Goal: Use online tool/utility: Utilize a website feature to perform a specific function

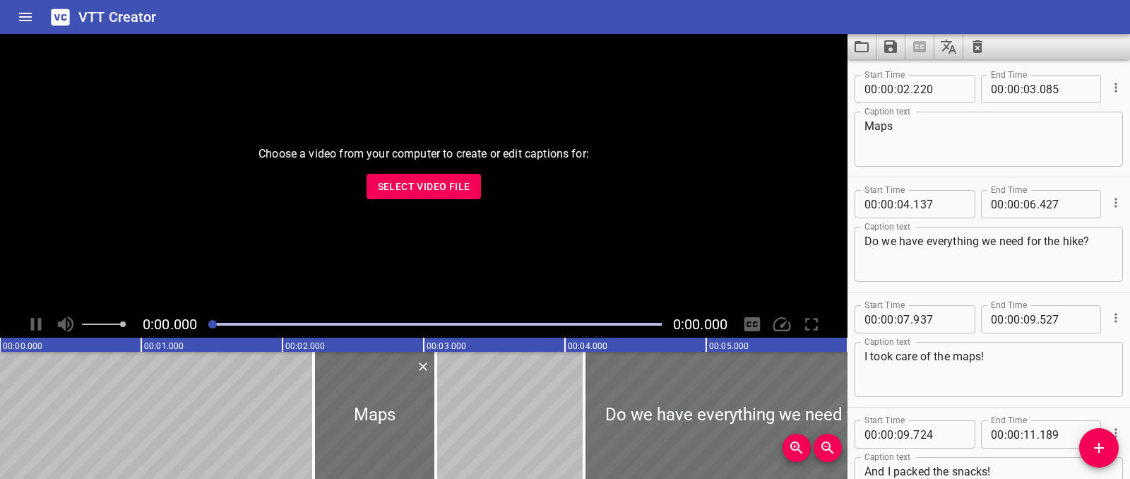
scroll to position [568, 0]
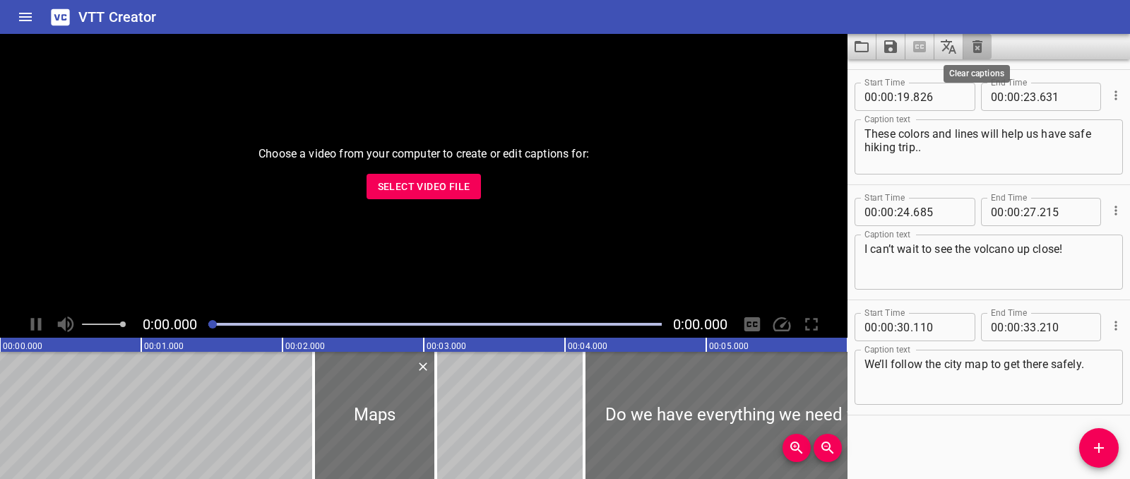
click at [983, 50] on icon "Clear captions" at bounding box center [977, 46] width 17 height 17
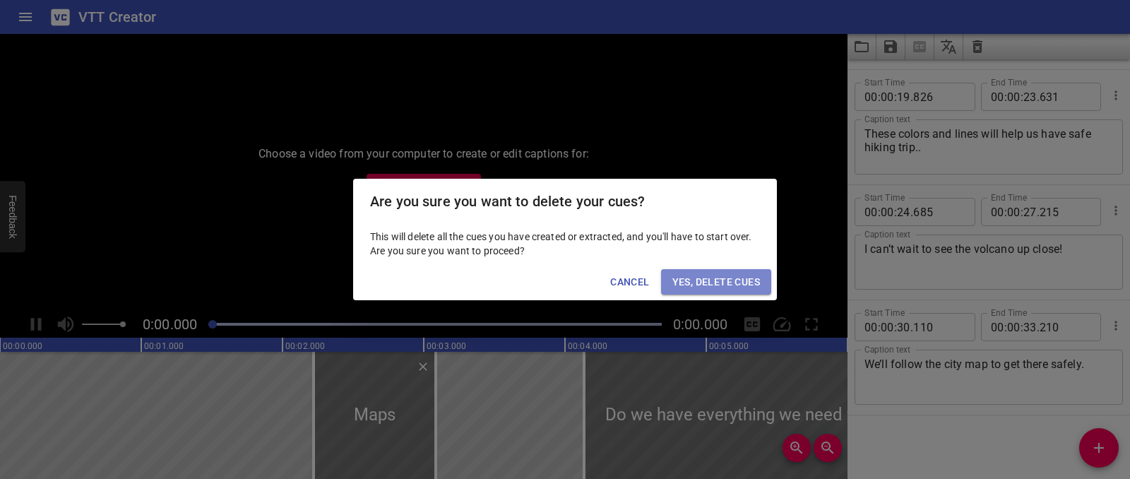
click at [756, 273] on span "Yes, Delete Cues" at bounding box center [716, 282] width 88 height 18
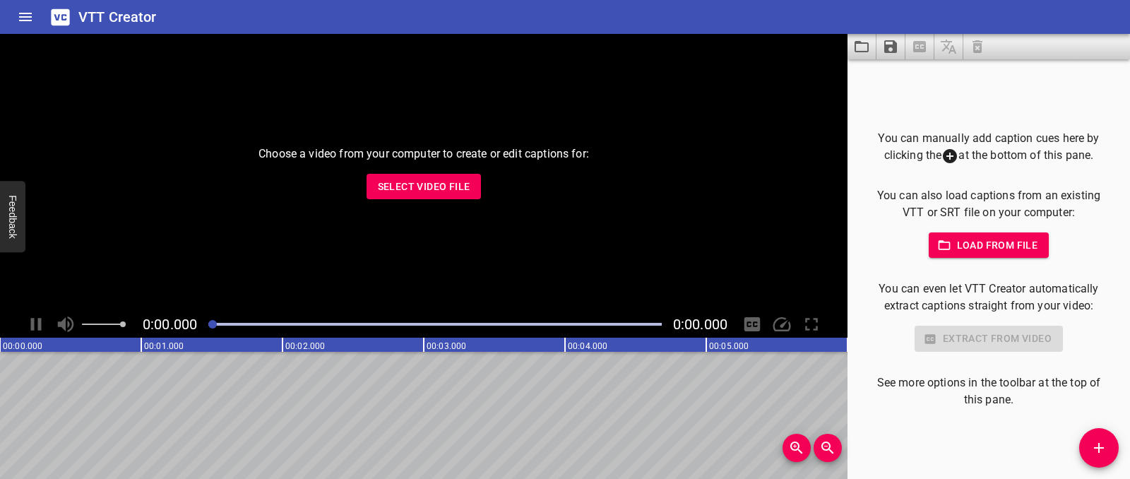
click at [385, 188] on span "Select Video File" at bounding box center [424, 187] width 92 height 18
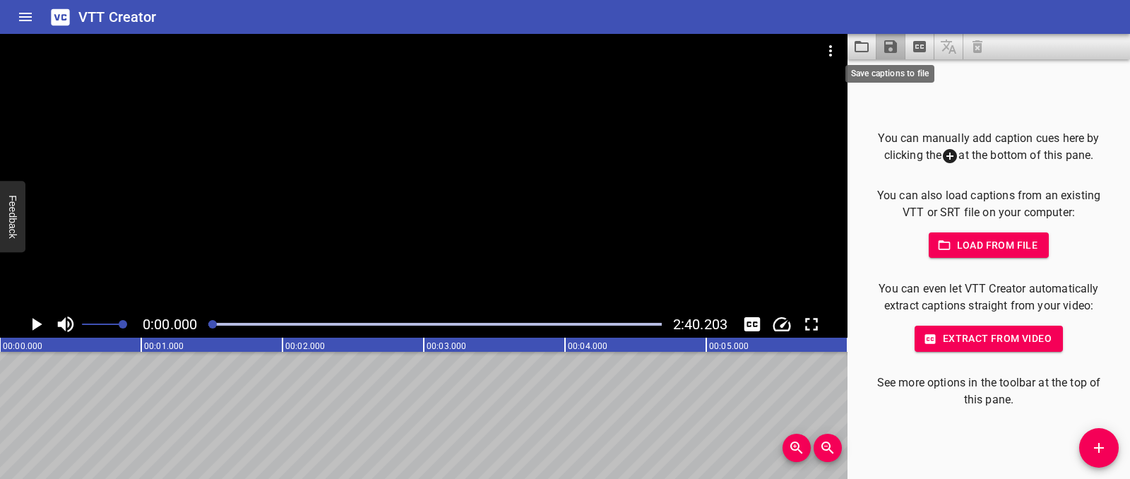
click at [885, 46] on icon "Save captions to file" at bounding box center [890, 46] width 13 height 13
click at [855, 42] on div at bounding box center [565, 239] width 1130 height 479
click at [857, 49] on icon "Load captions from file" at bounding box center [861, 46] width 17 height 17
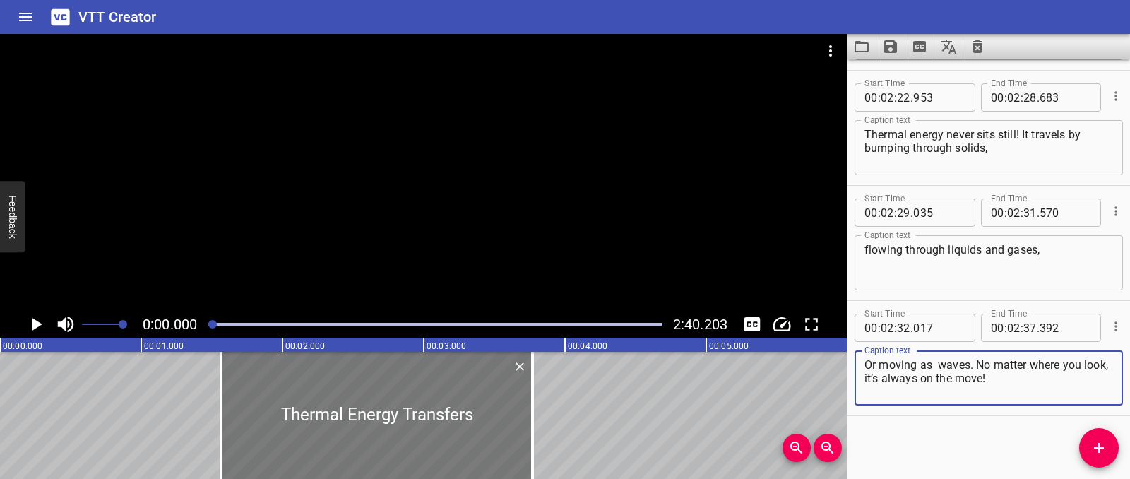
scroll to position [3560, 0]
click at [44, 319] on icon "Play/Pause" at bounding box center [35, 323] width 21 height 21
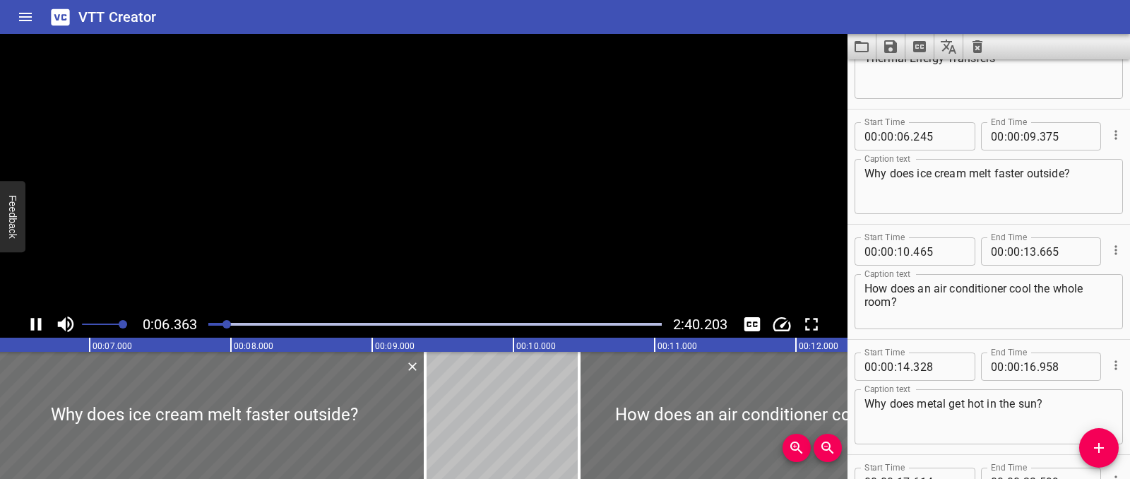
scroll to position [115, 0]
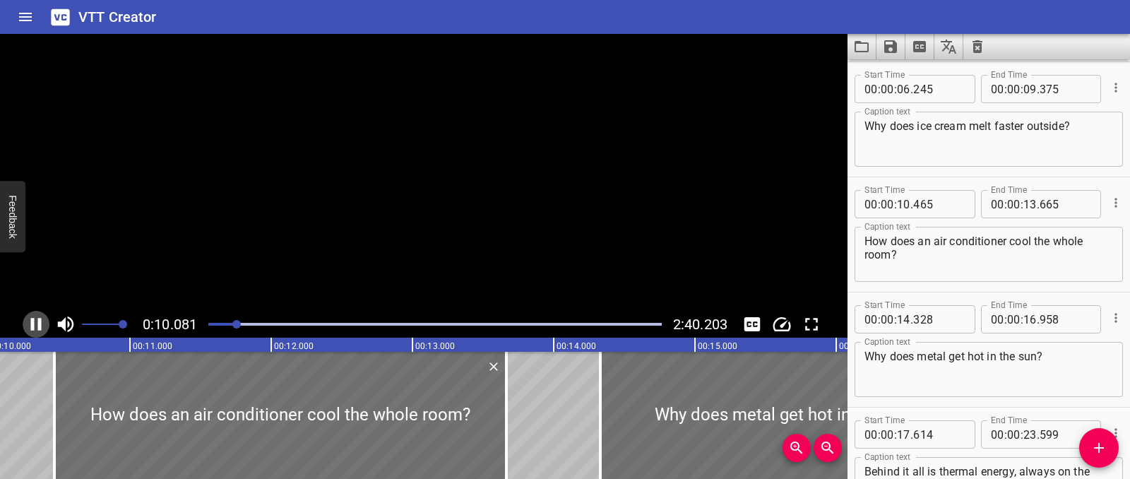
click at [44, 319] on icon "Play/Pause" at bounding box center [35, 323] width 21 height 21
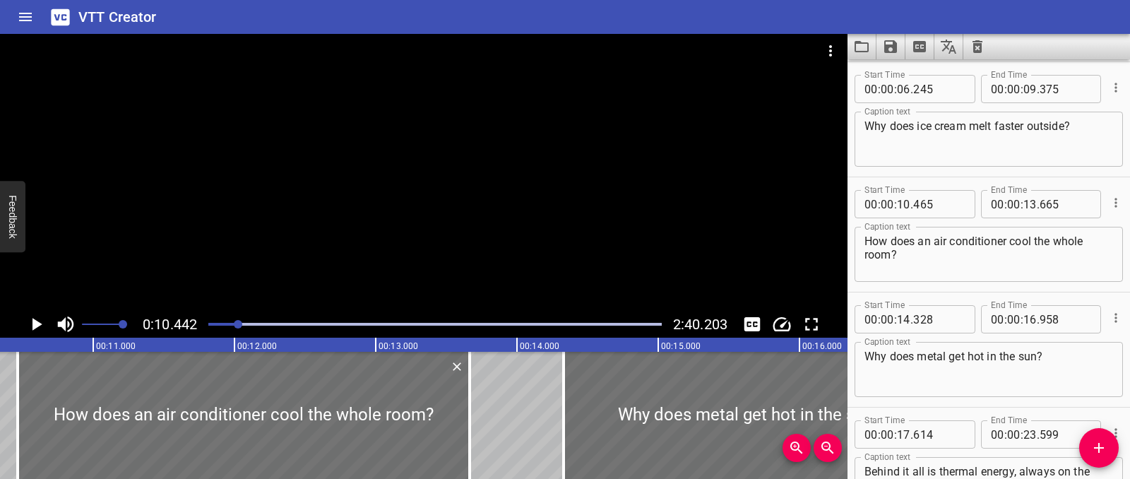
scroll to position [0, 1474]
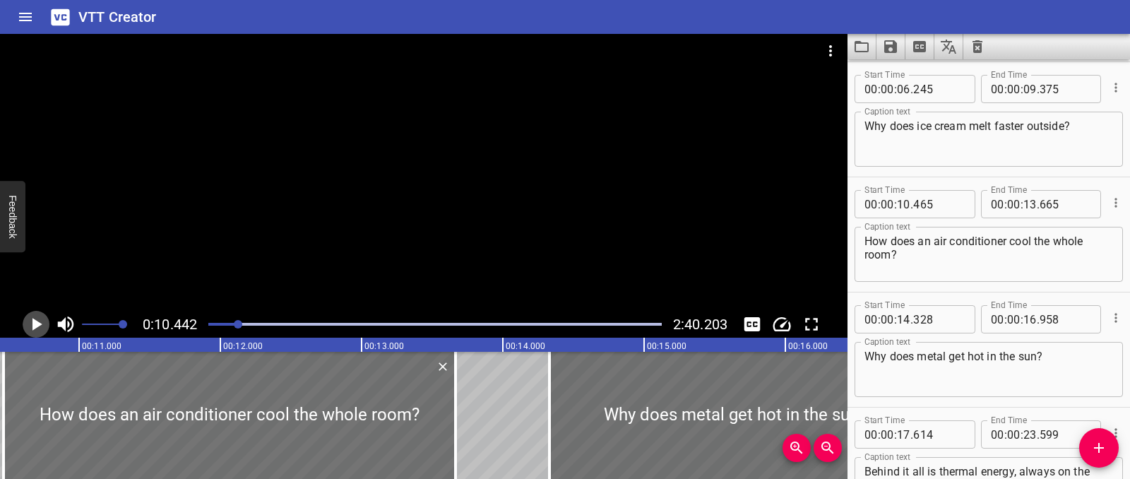
click at [44, 319] on icon "Play/Pause" at bounding box center [35, 323] width 21 height 21
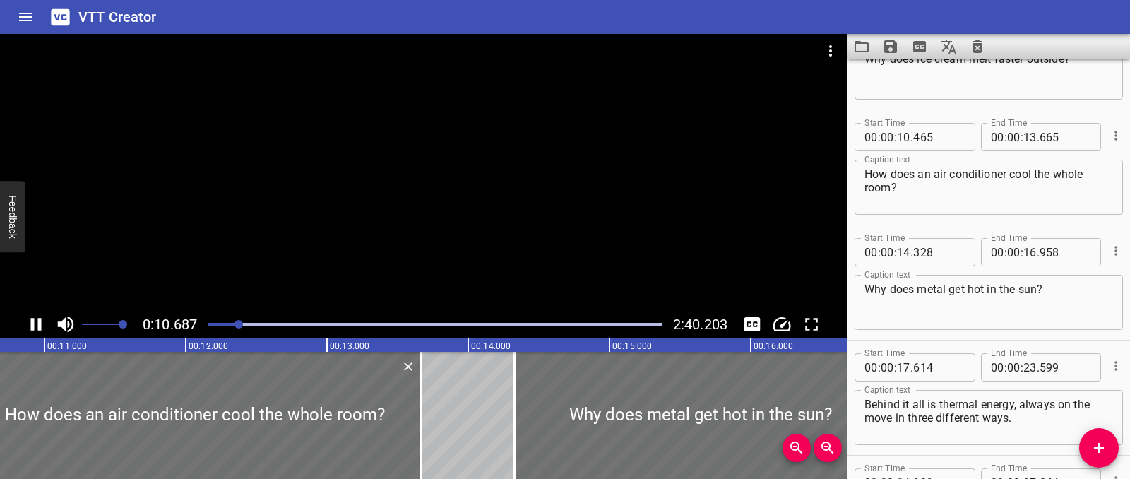
scroll to position [230, 0]
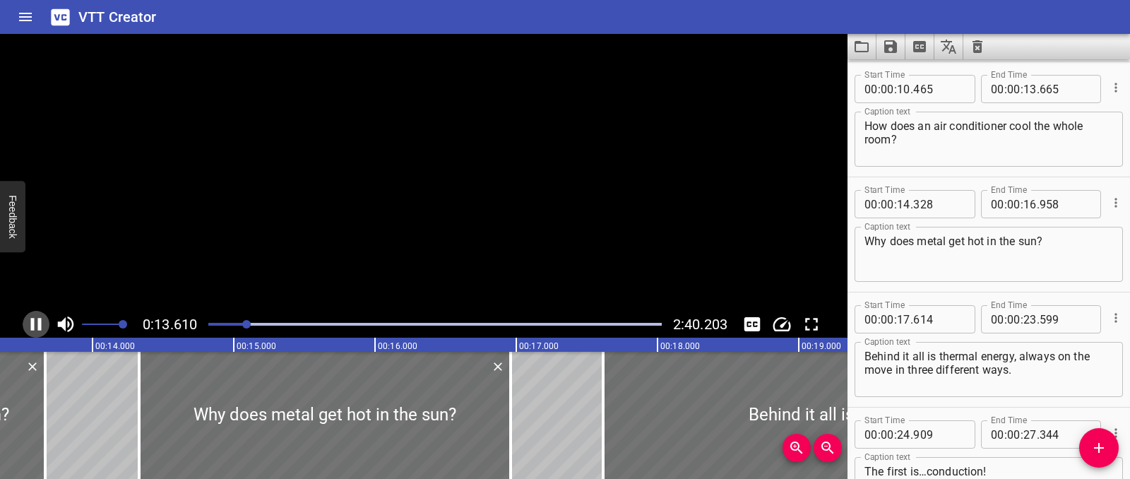
click at [44, 319] on icon "Play/Pause" at bounding box center [35, 323] width 21 height 21
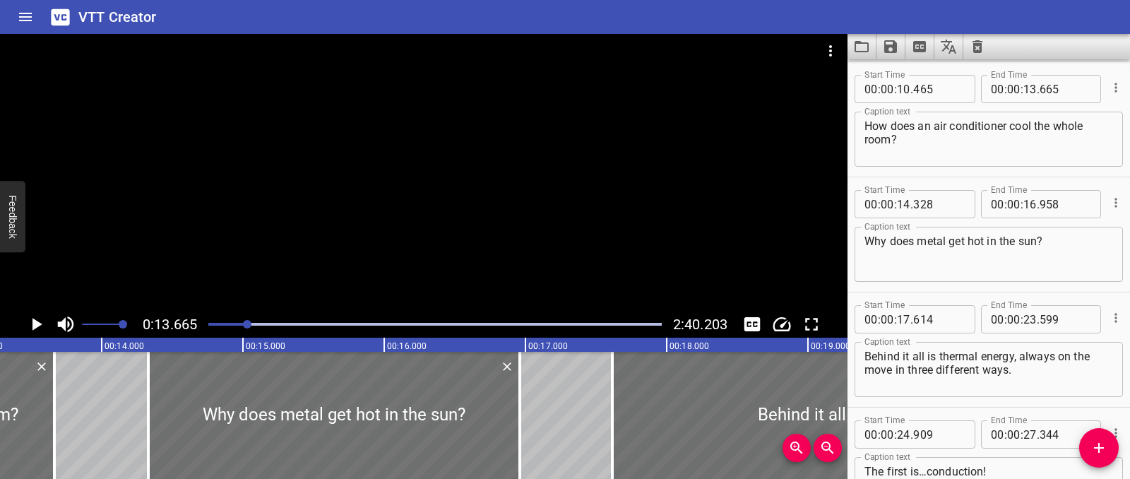
scroll to position [0, 1854]
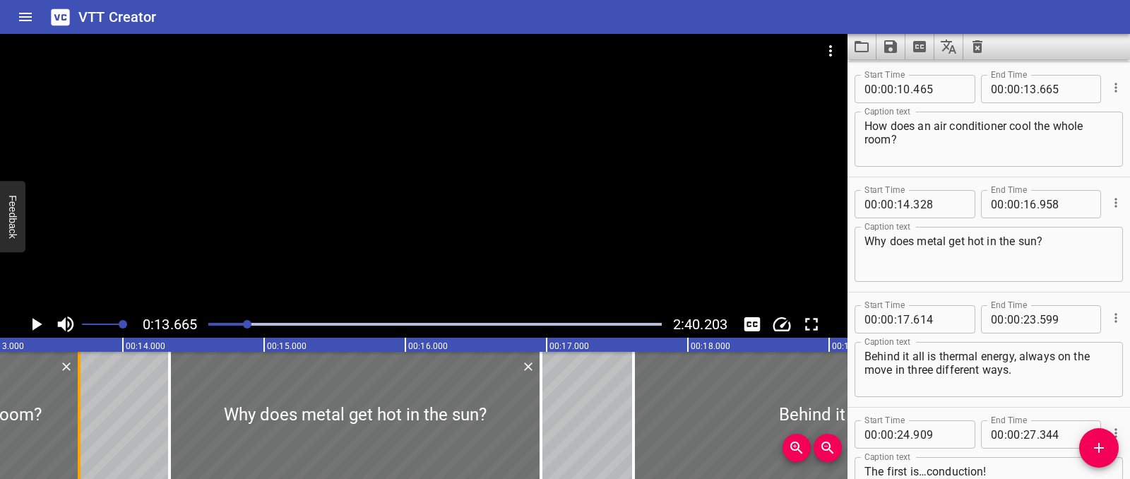
click at [74, 424] on div at bounding box center [79, 415] width 14 height 127
type input "690"
click at [37, 334] on icon "Play/Pause" at bounding box center [35, 323] width 21 height 21
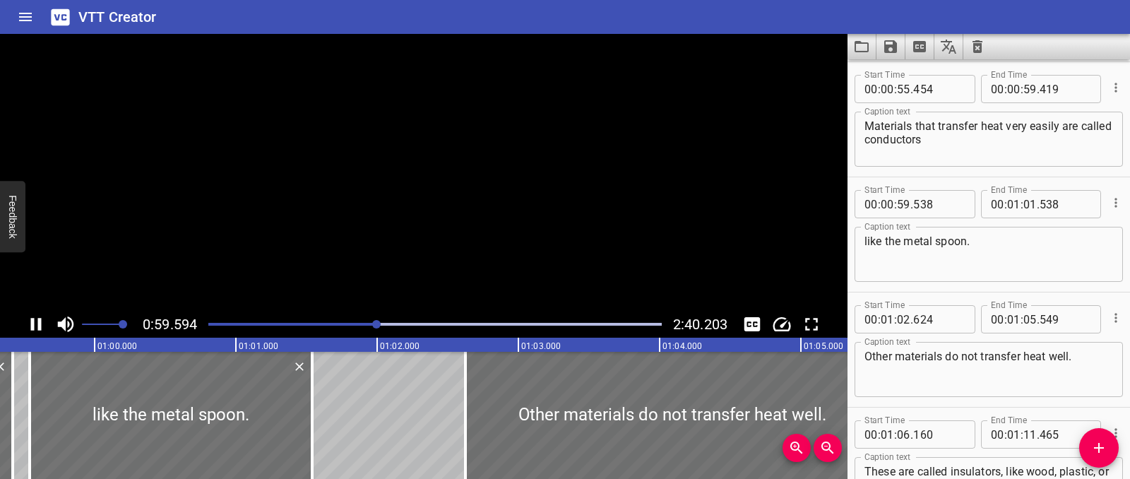
scroll to position [0, 8415]
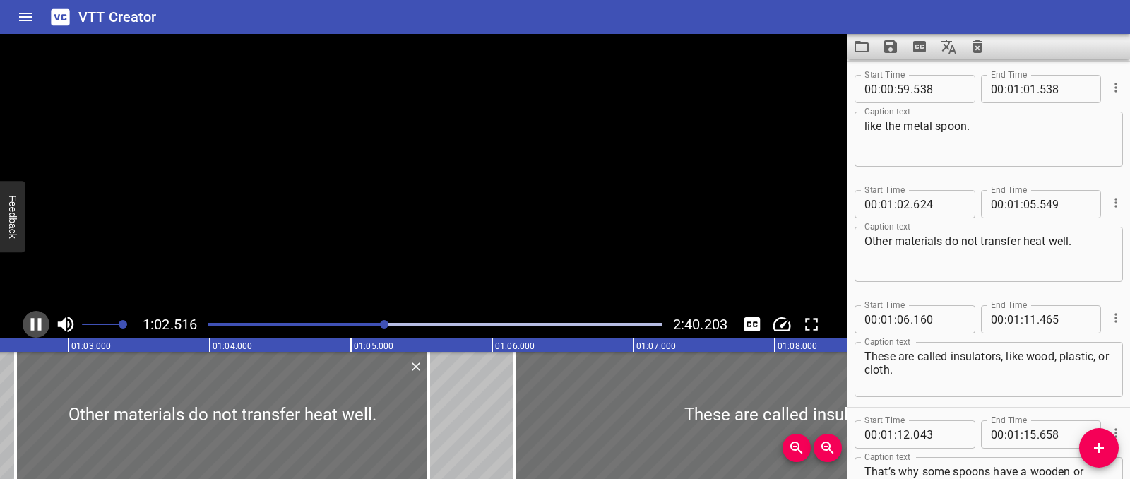
click at [31, 320] on icon "Play/Pause" at bounding box center [36, 324] width 11 height 13
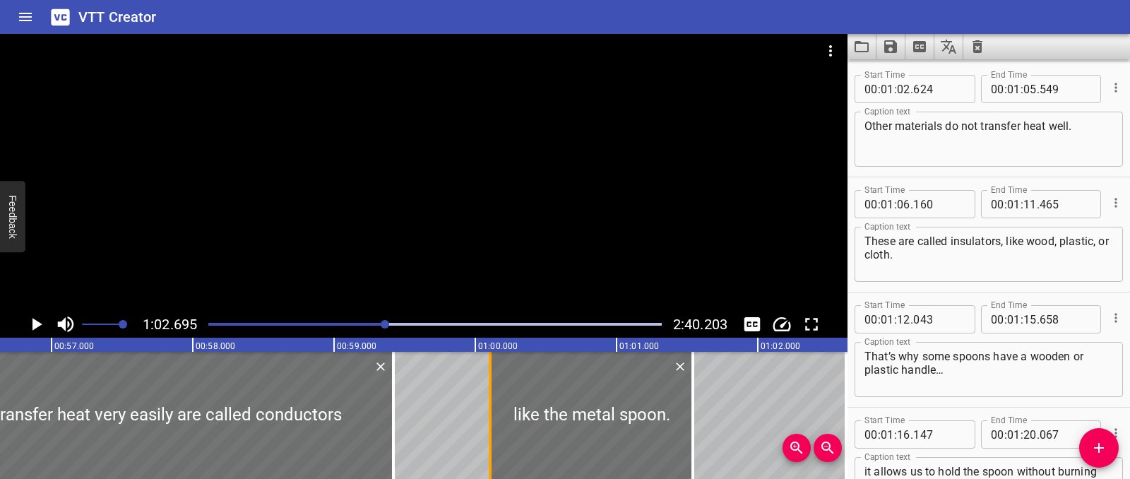
drag, startPoint x: 416, startPoint y: 410, endPoint x: 496, endPoint y: 409, distance: 79.8
click at [496, 409] on div at bounding box center [490, 415] width 14 height 127
type input "01"
type input "00"
type input "103"
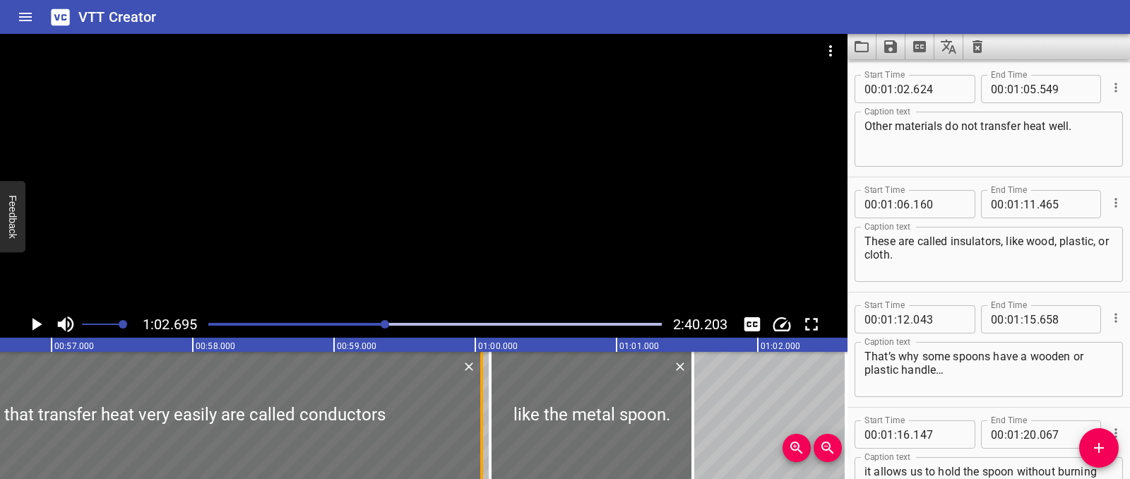
drag, startPoint x: 391, startPoint y: 400, endPoint x: 478, endPoint y: 403, distance: 86.9
click at [478, 403] on div at bounding box center [481, 415] width 14 height 127
type input "01"
type input "00"
type input "044"
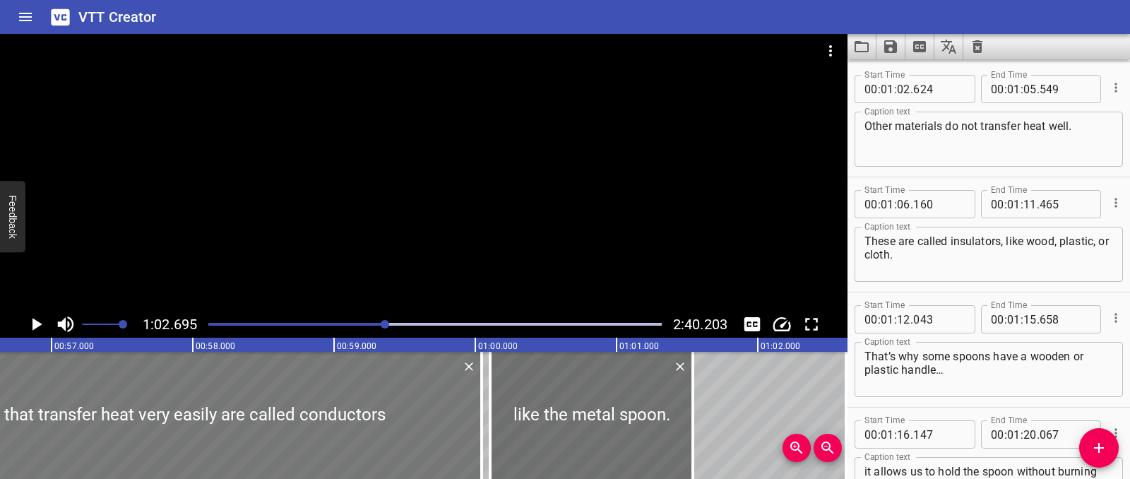
click at [204, 390] on div at bounding box center [157, 415] width 648 height 127
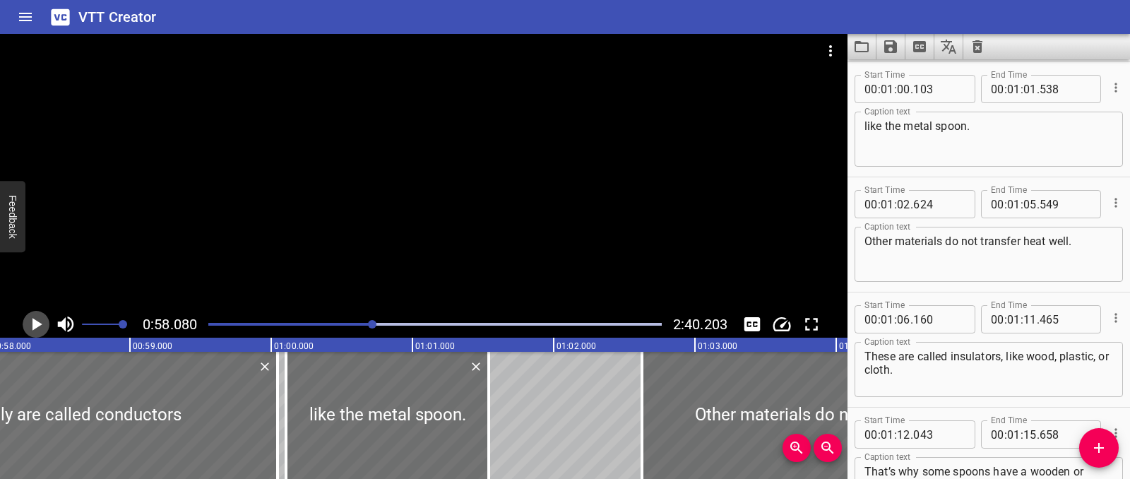
click at [38, 330] on icon "Play/Pause" at bounding box center [35, 323] width 21 height 21
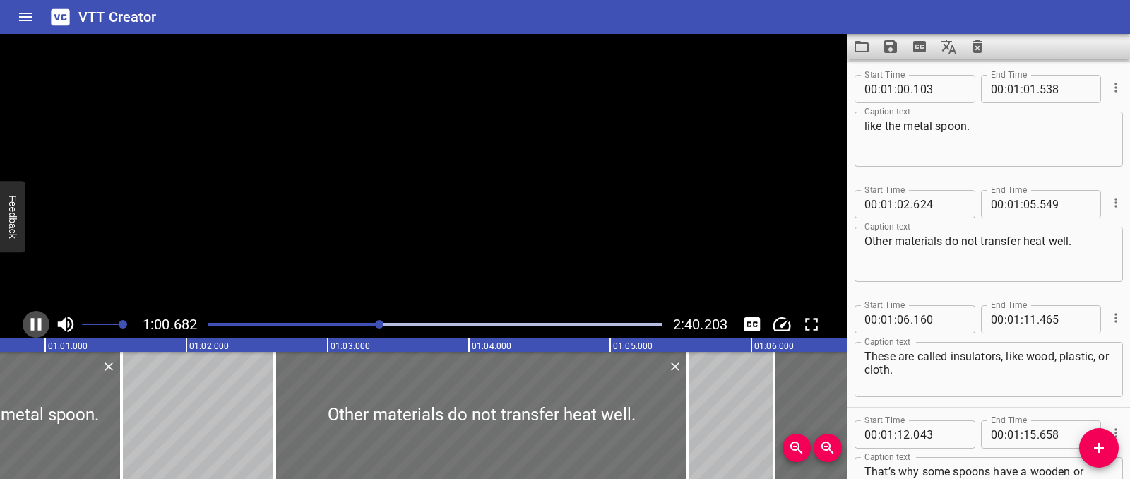
click at [38, 330] on icon "Play/Pause" at bounding box center [35, 323] width 21 height 21
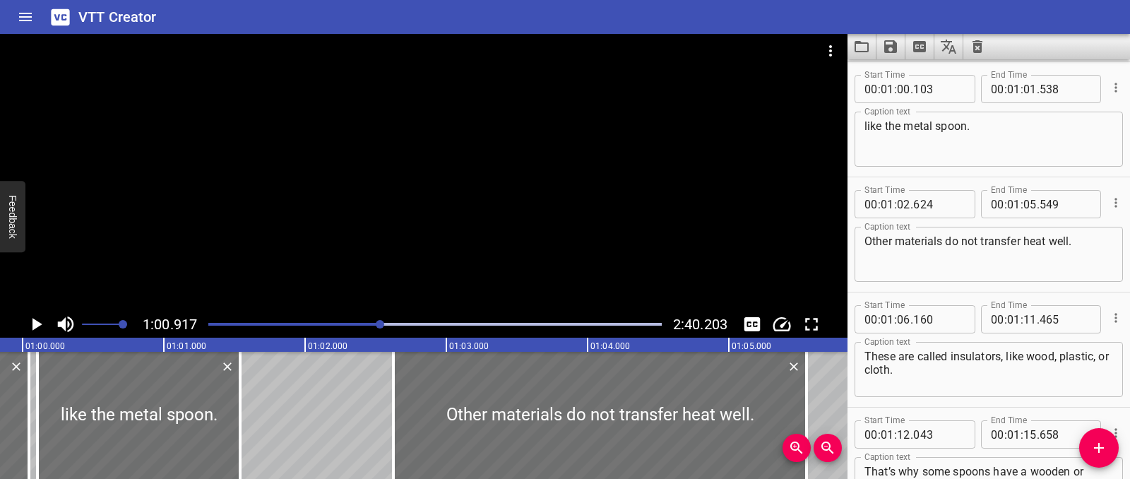
scroll to position [0, 8322]
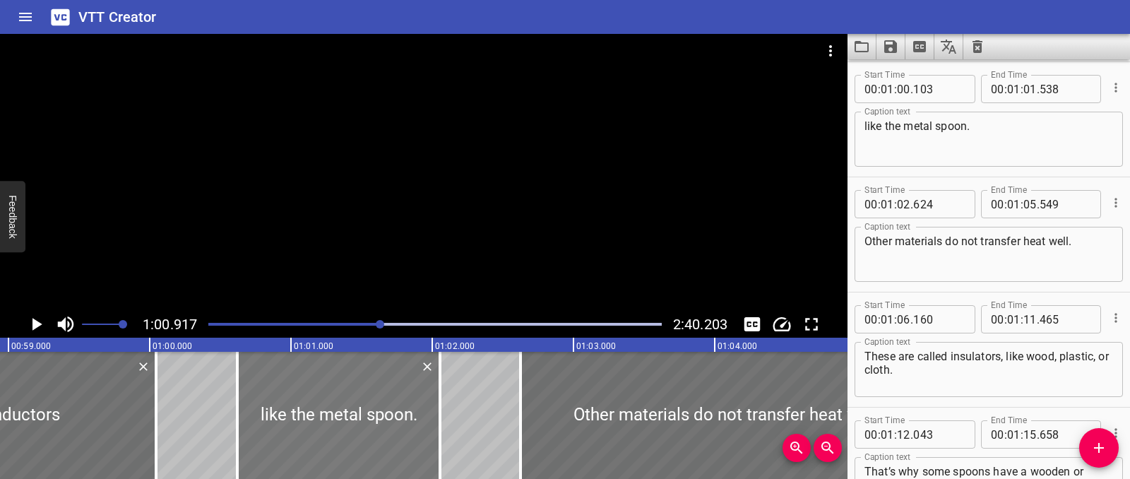
drag, startPoint x: 233, startPoint y: 407, endPoint x: 306, endPoint y: 412, distance: 72.8
click at [306, 412] on div at bounding box center [338, 415] width 203 height 127
type input "618"
type input "02"
type input "053"
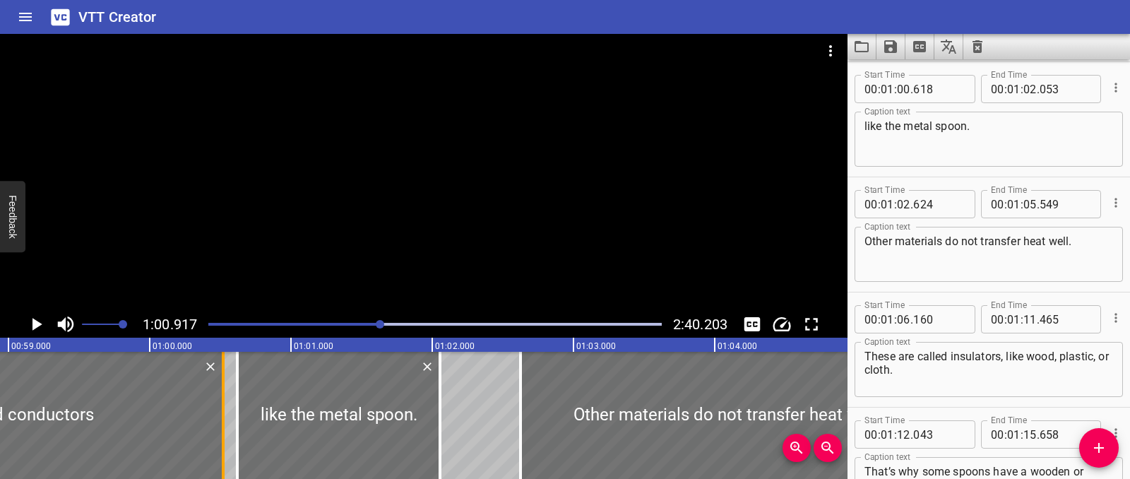
drag, startPoint x: 160, startPoint y: 409, endPoint x: 227, endPoint y: 411, distance: 67.1
click at [227, 411] on div at bounding box center [223, 415] width 14 height 127
type input "519"
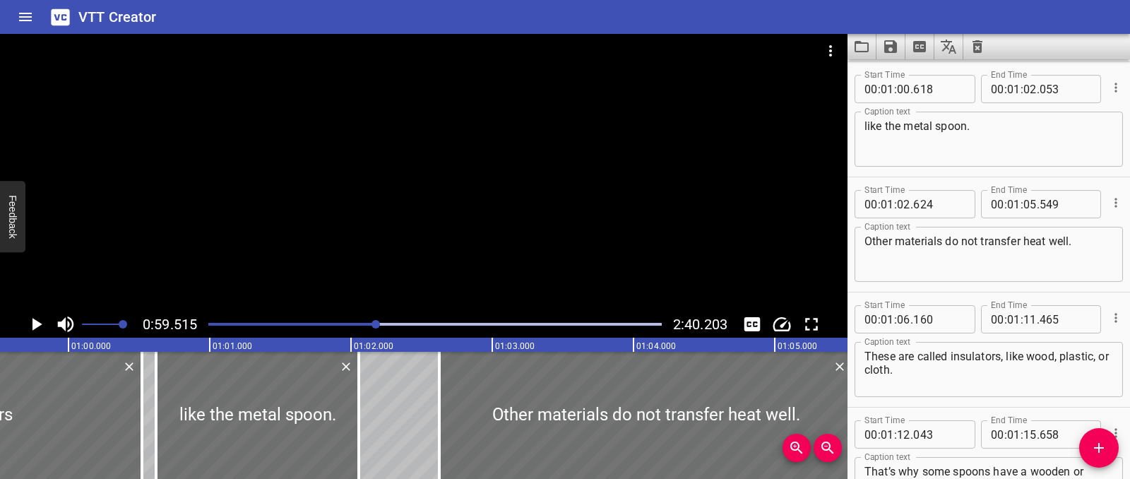
click at [26, 322] on icon "Play/Pause" at bounding box center [35, 323] width 21 height 21
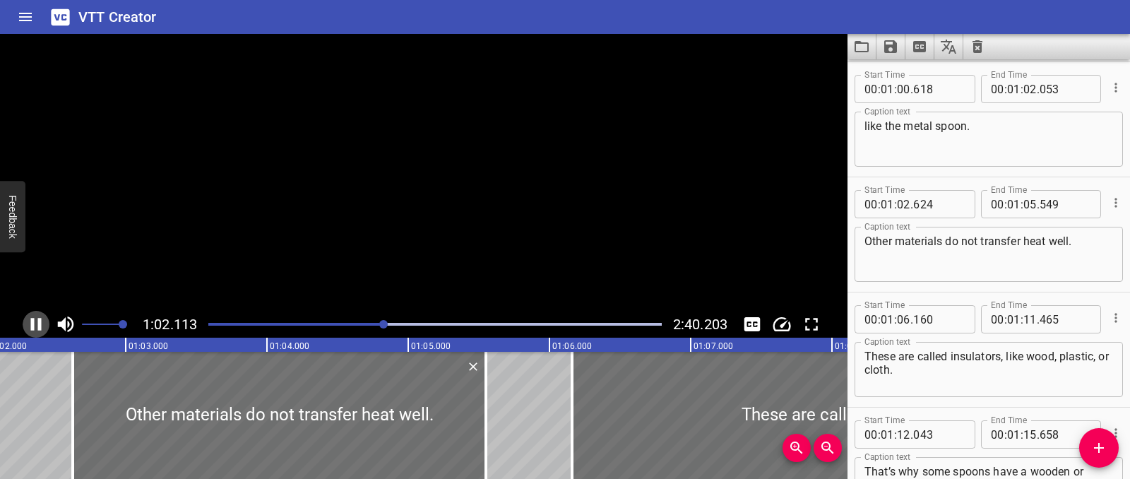
click at [26, 322] on icon "Play/Pause" at bounding box center [35, 323] width 21 height 21
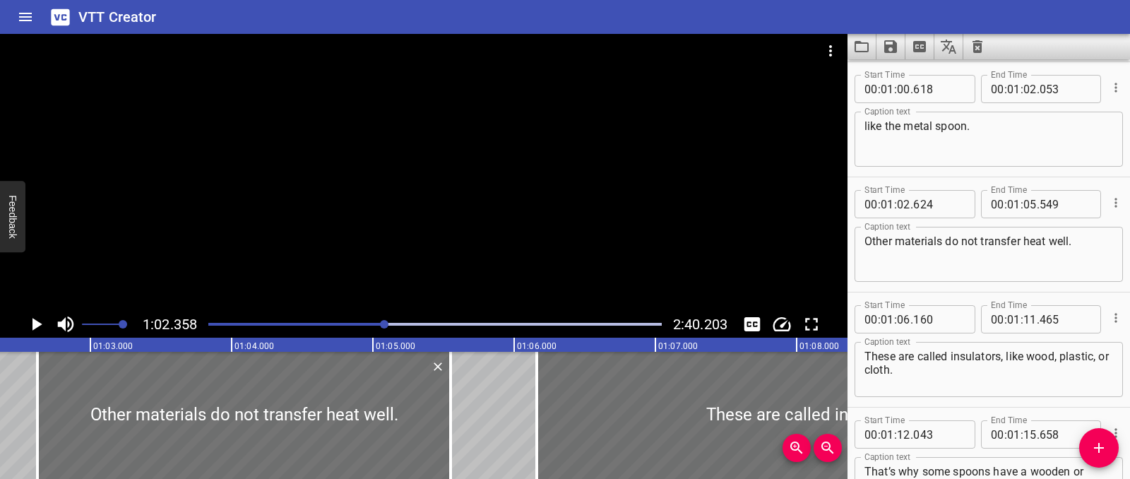
scroll to position [0, 8665]
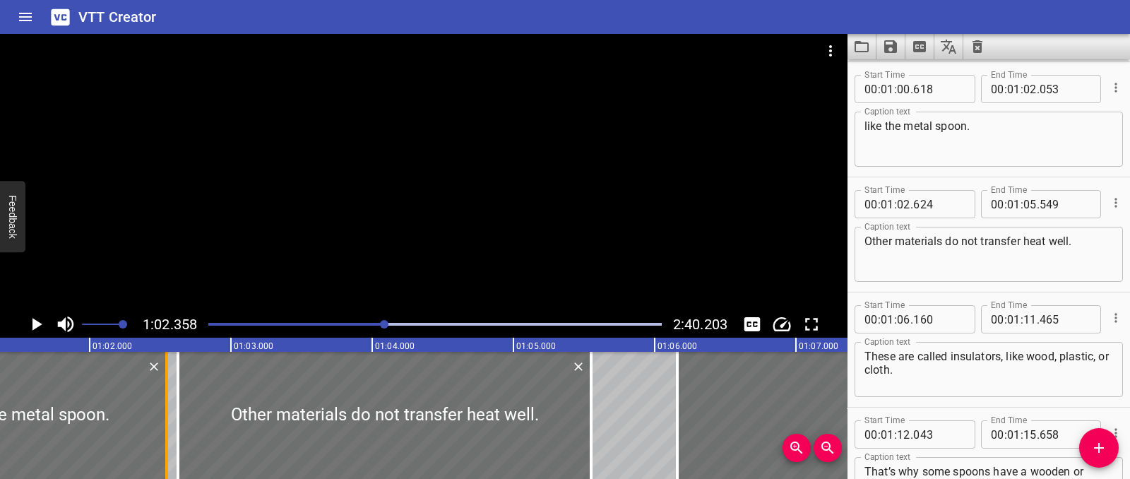
drag, startPoint x: 100, startPoint y: 407, endPoint x: 169, endPoint y: 409, distance: 69.2
click at [169, 409] on div at bounding box center [167, 415] width 14 height 127
type input "543"
click at [52, 385] on div at bounding box center [31, 415] width 272 height 127
click at [25, 330] on icon "Play/Pause" at bounding box center [35, 323] width 21 height 21
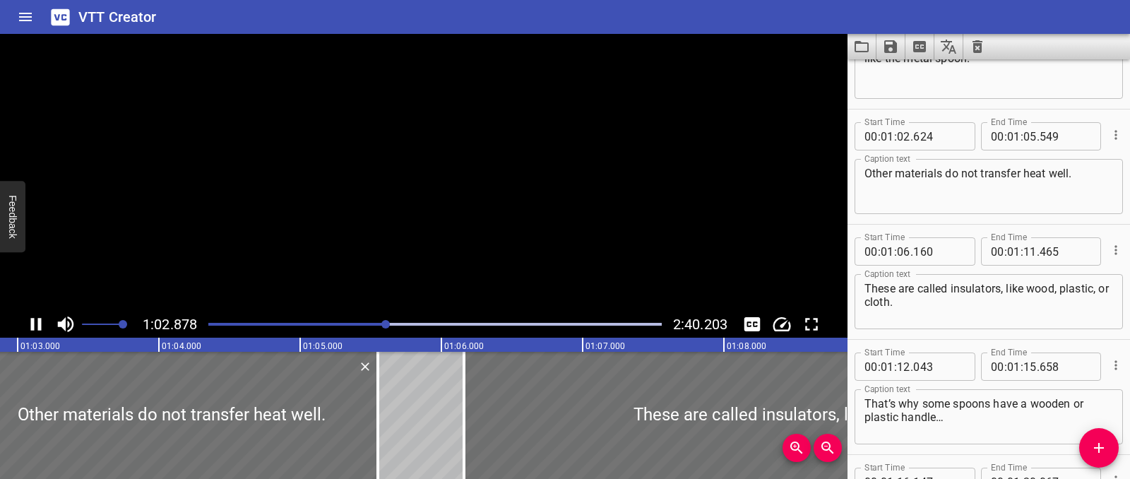
scroll to position [1611, 0]
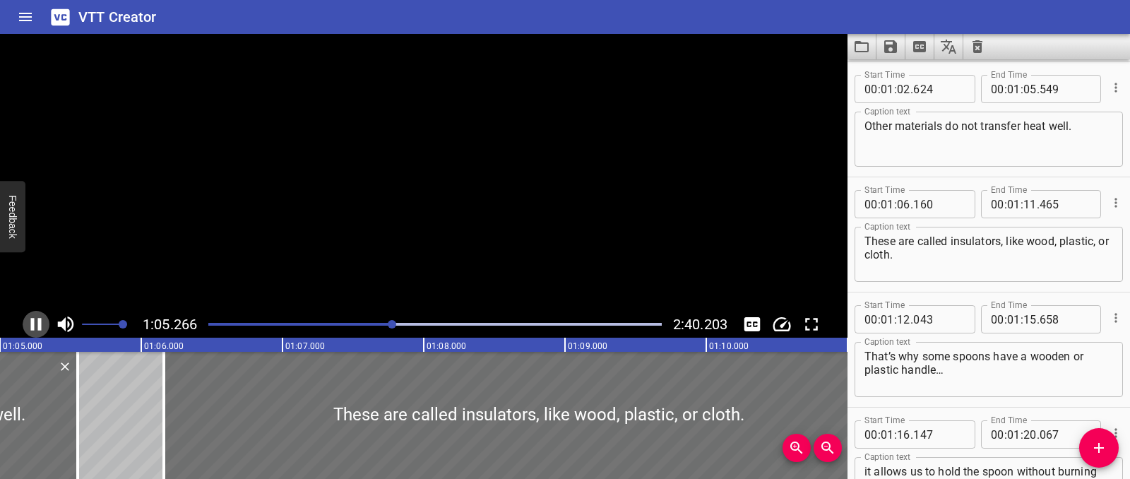
click at [25, 330] on icon "Play/Pause" at bounding box center [35, 323] width 21 height 21
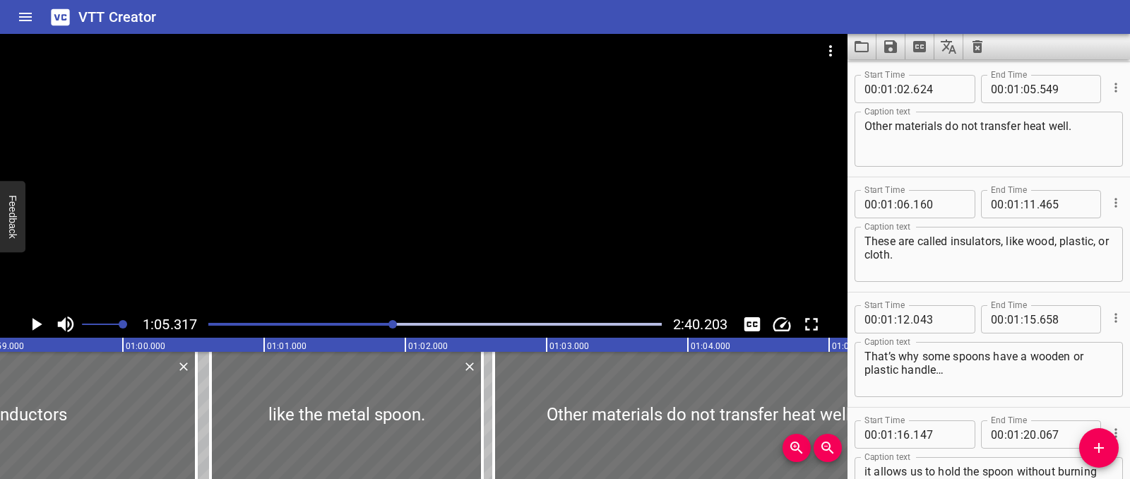
scroll to position [0, 8370]
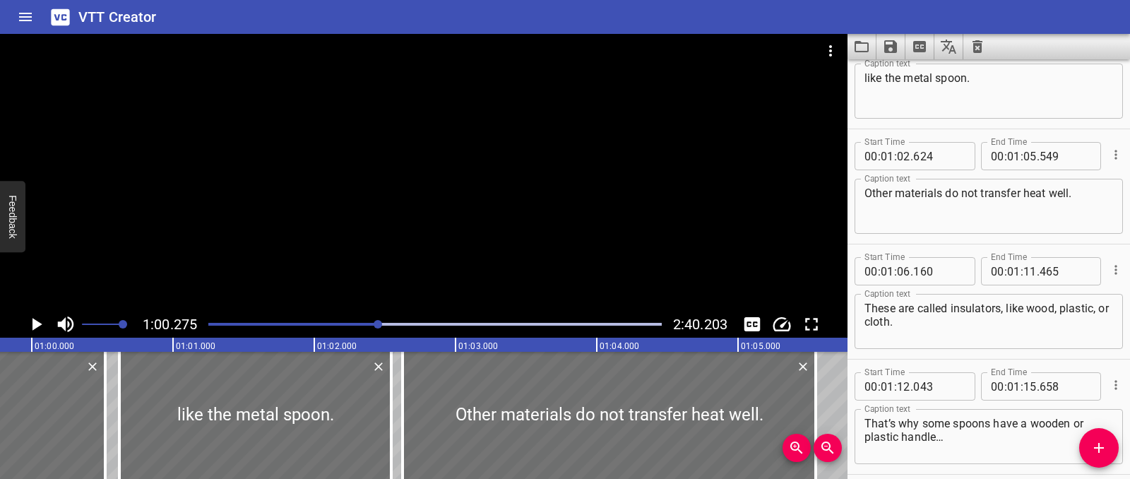
scroll to position [1496, 0]
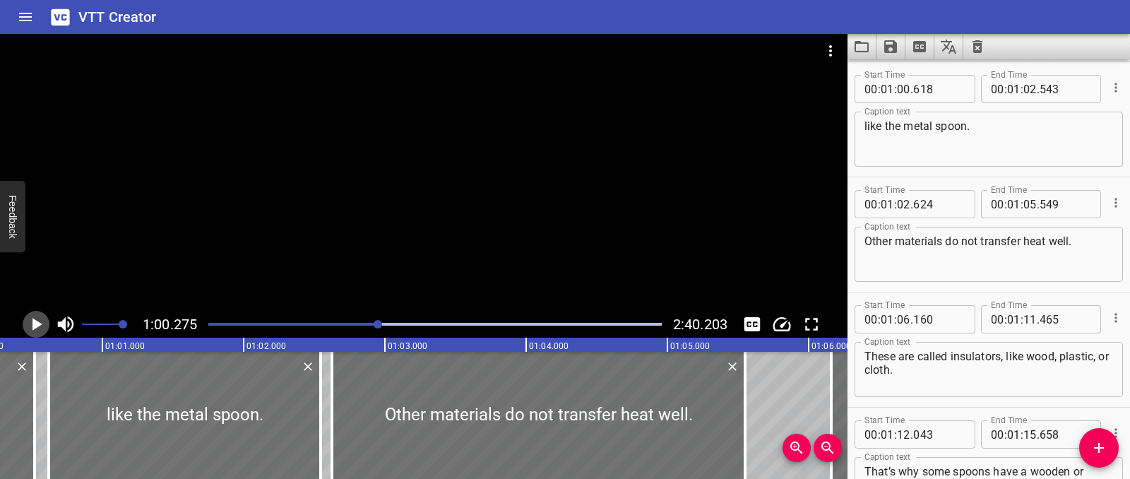
click at [35, 330] on icon "Play/Pause" at bounding box center [35, 323] width 21 height 21
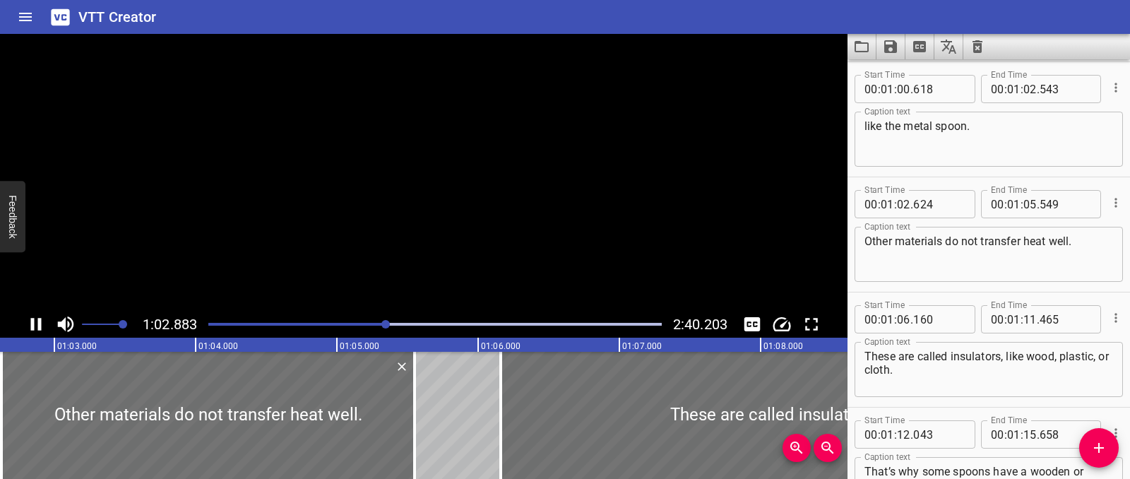
scroll to position [1611, 0]
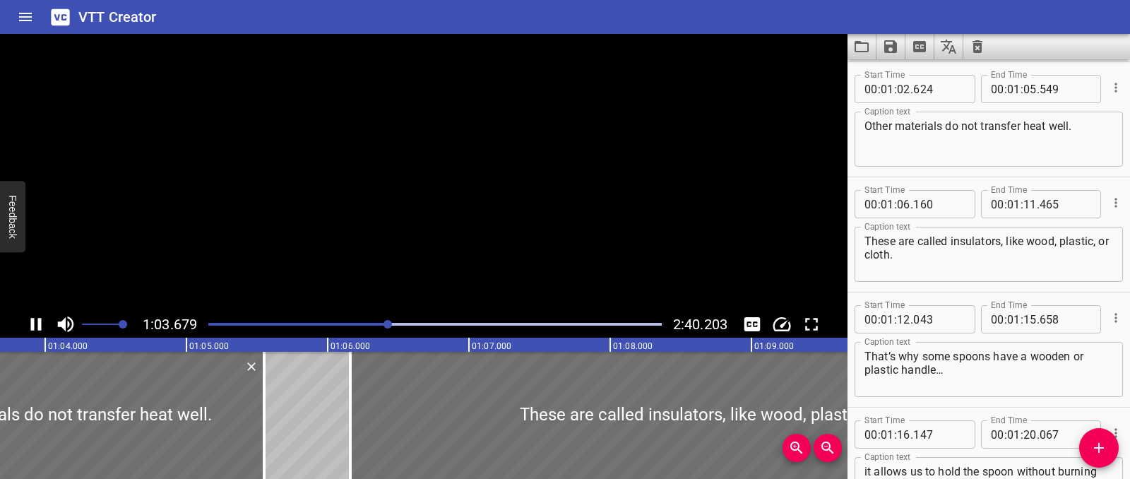
click at [35, 330] on icon "Play/Pause" at bounding box center [35, 323] width 21 height 21
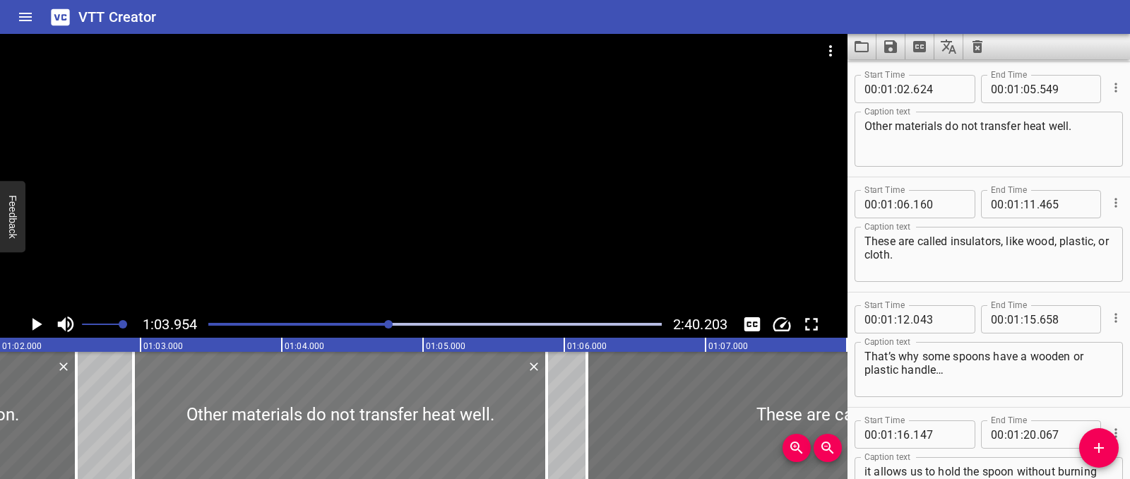
drag, startPoint x: 253, startPoint y: 417, endPoint x: 344, endPoint y: 425, distance: 90.7
click at [301, 418] on div at bounding box center [339, 415] width 413 height 127
type input "959"
type input "884"
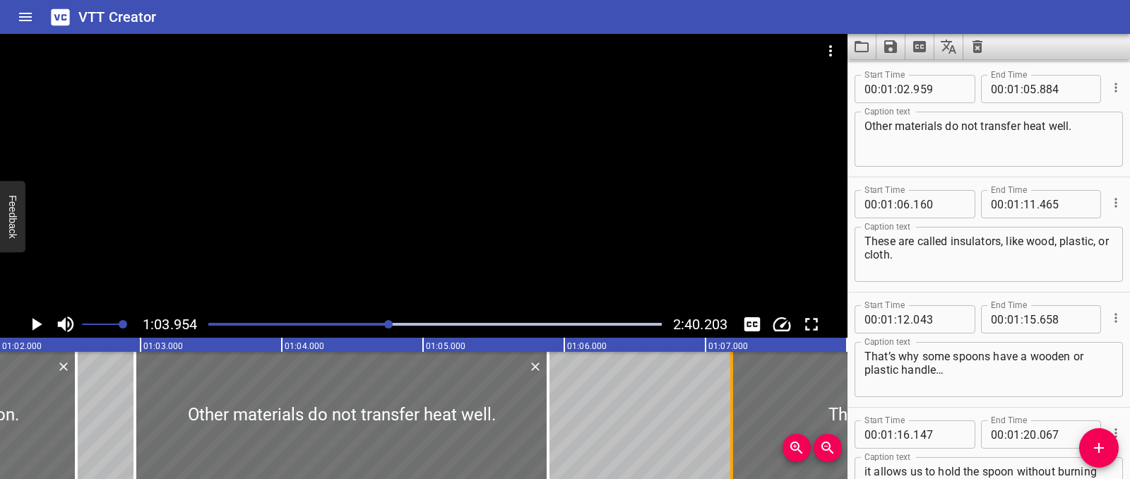
drag, startPoint x: 585, startPoint y: 412, endPoint x: 730, endPoint y: 414, distance: 144.8
click at [730, 414] on div at bounding box center [731, 415] width 3 height 127
type input "07"
type input "185"
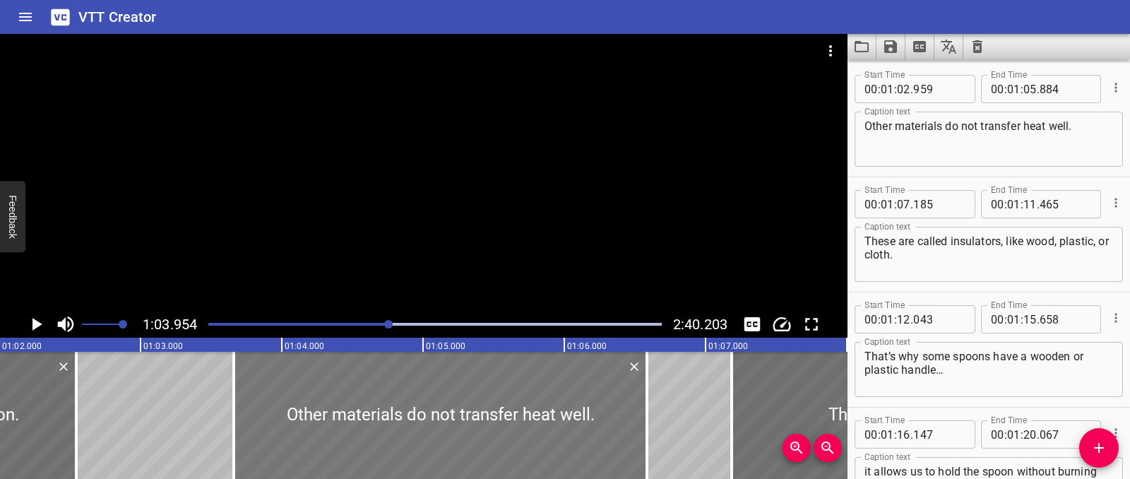
drag, startPoint x: 390, startPoint y: 433, endPoint x: 495, endPoint y: 431, distance: 105.2
click at [487, 430] on div at bounding box center [440, 415] width 413 height 127
type input "03"
type input "649"
type input "06"
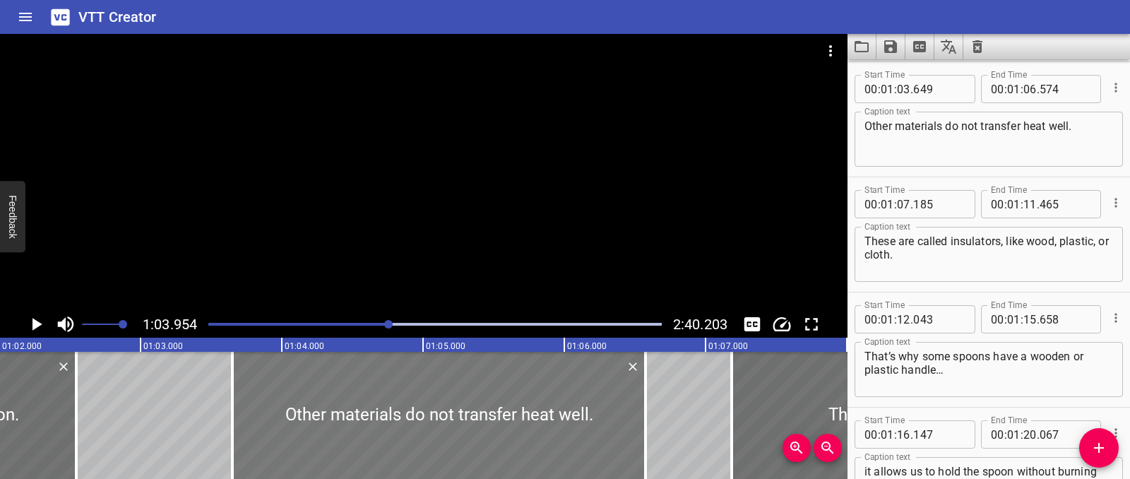
click at [497, 431] on div at bounding box center [438, 415] width 413 height 127
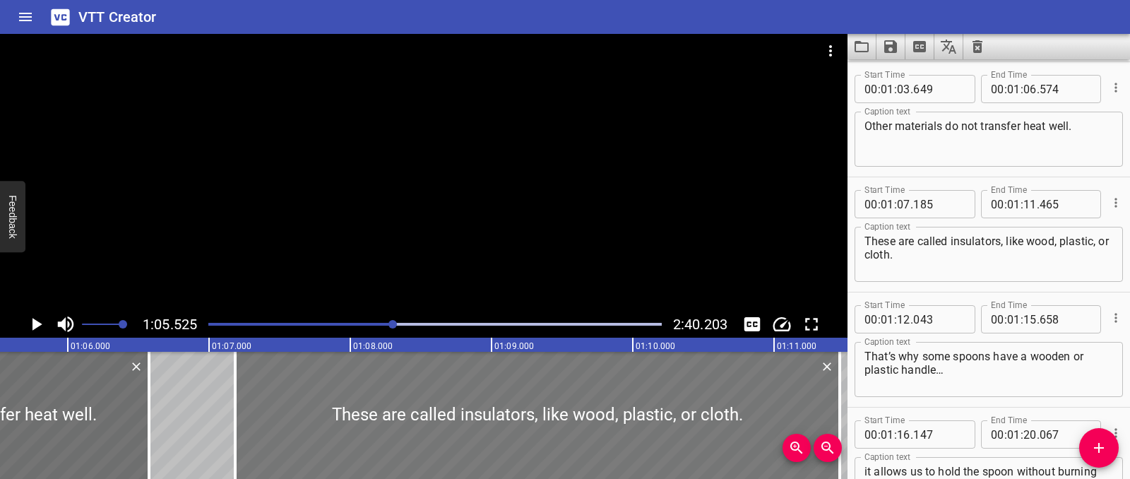
scroll to position [0, 9252]
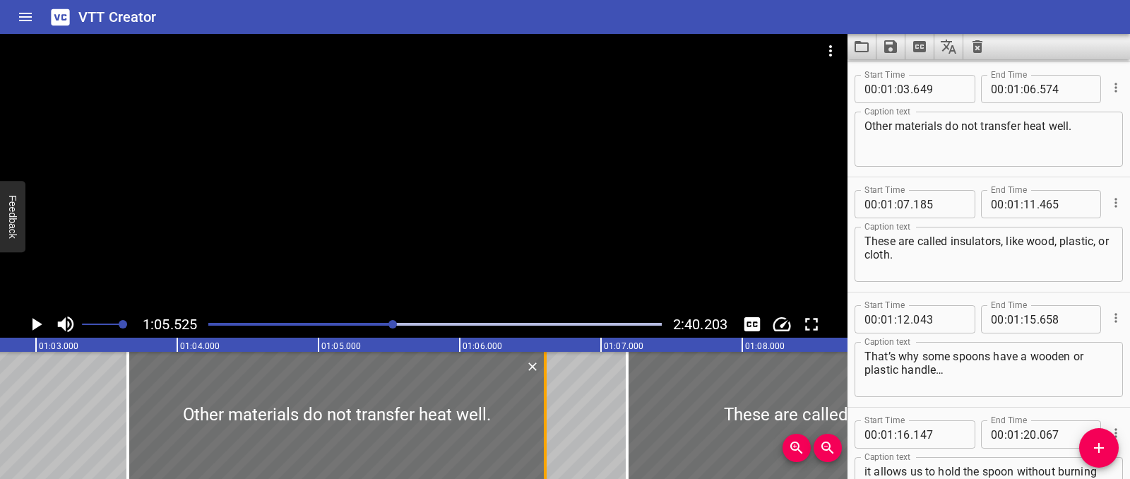
click at [544, 407] on div at bounding box center [545, 415] width 3 height 127
type input "609"
click at [138, 399] on div at bounding box center [133, 415] width 14 height 127
type input "684"
click at [43, 323] on icon "Play/Pause" at bounding box center [35, 323] width 21 height 21
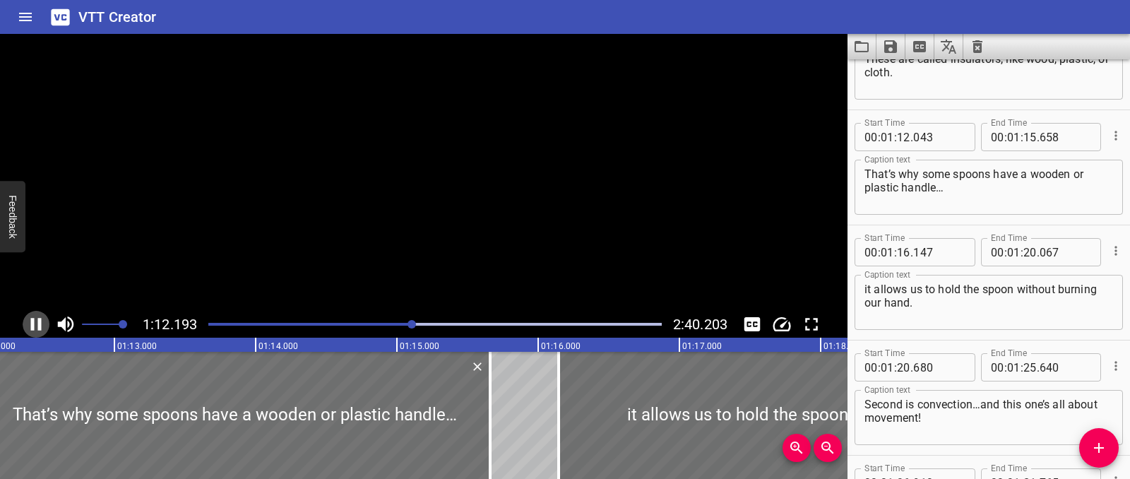
scroll to position [1841, 0]
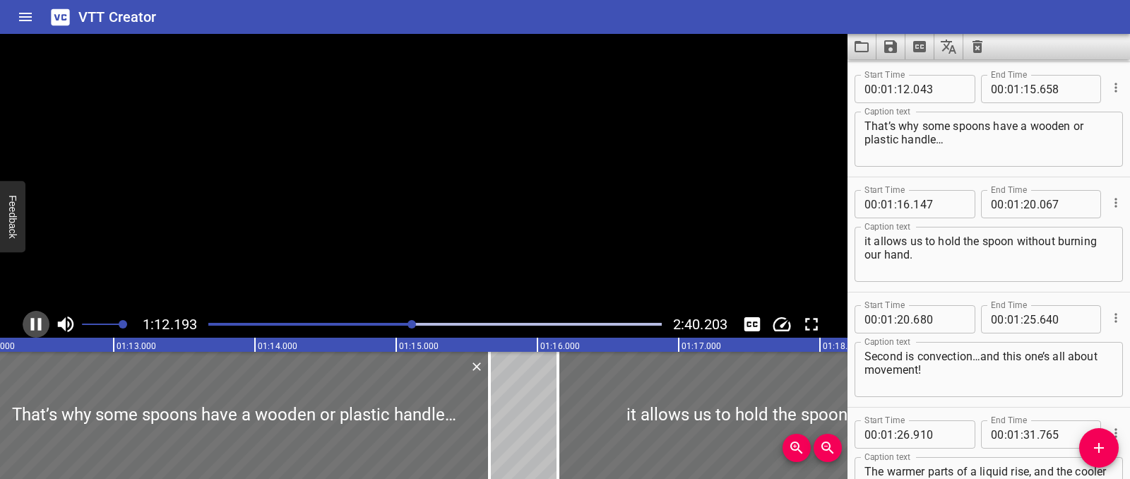
click at [43, 323] on icon "Play/Pause" at bounding box center [35, 323] width 21 height 21
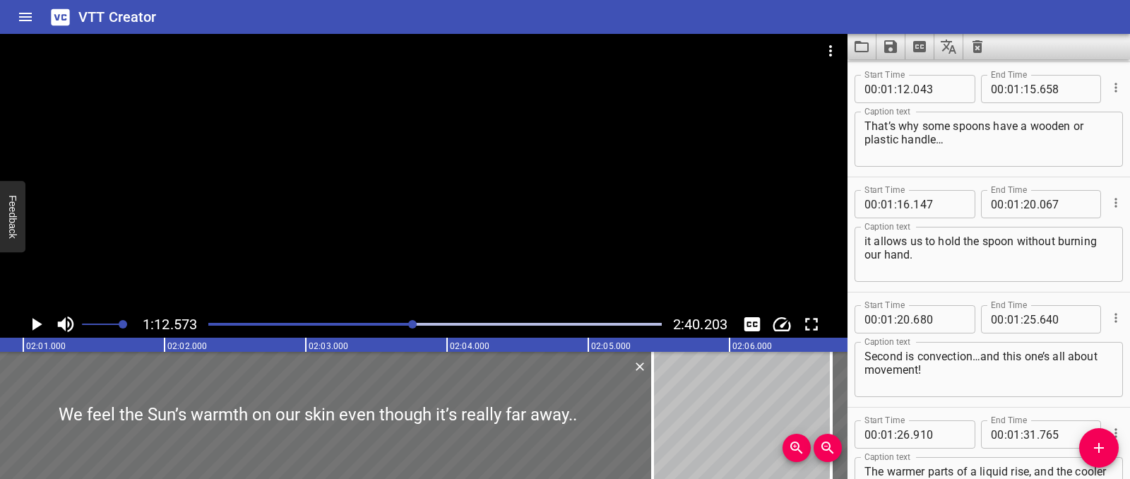
scroll to position [0, 17146]
